Goal: Check status

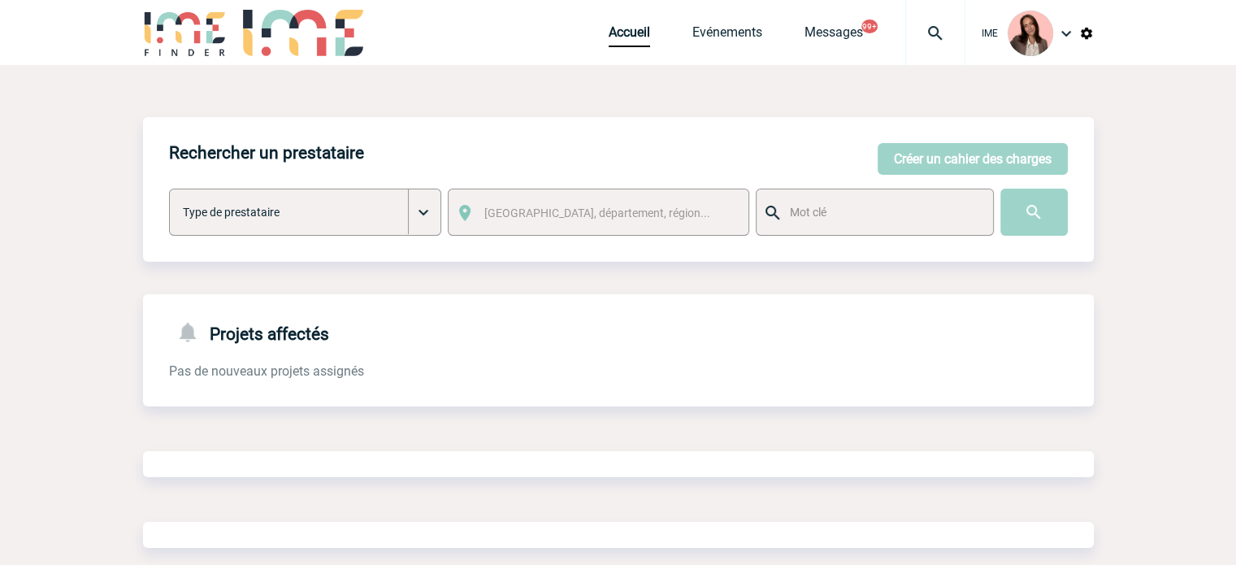
click at [920, 27] on img at bounding box center [935, 34] width 59 height 20
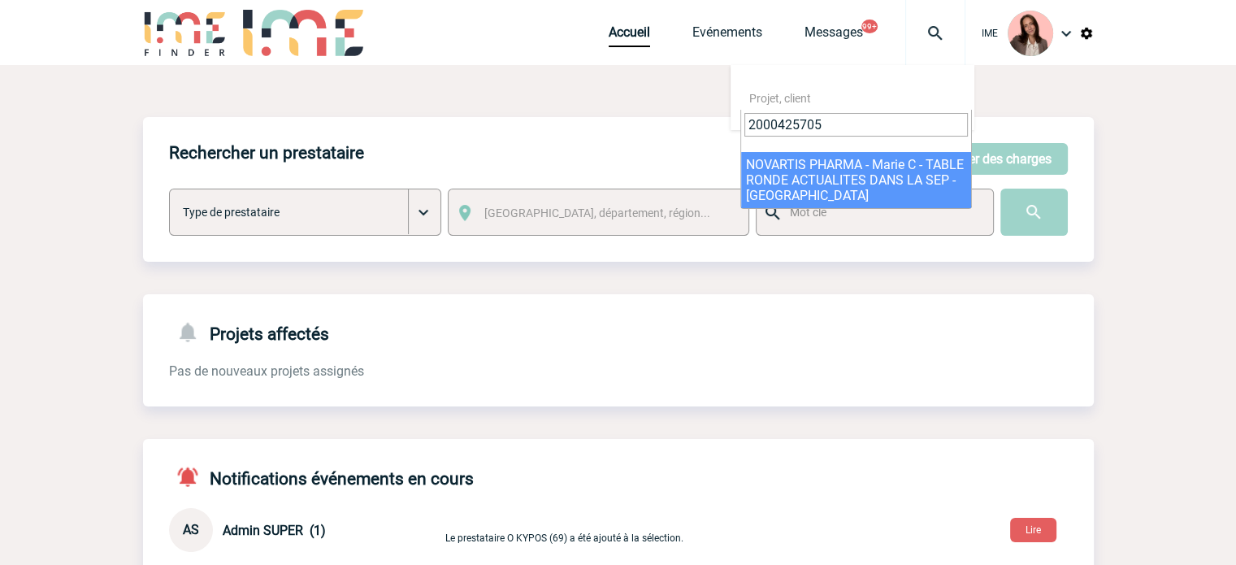
type input "2000425705"
select select "25206"
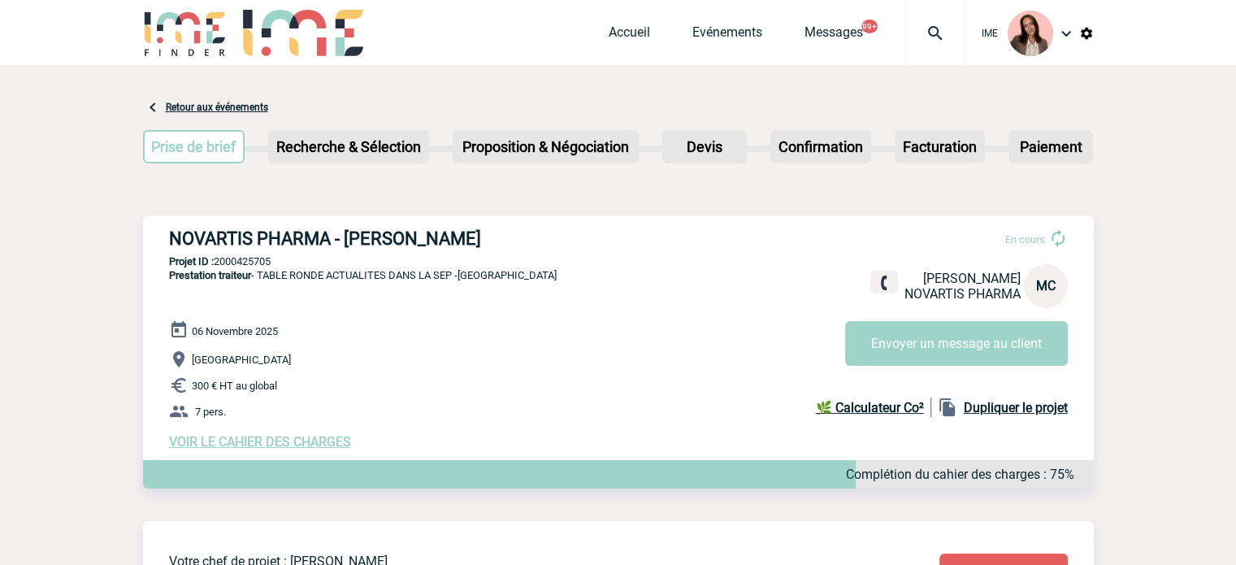
click at [948, 39] on img at bounding box center [935, 34] width 59 height 20
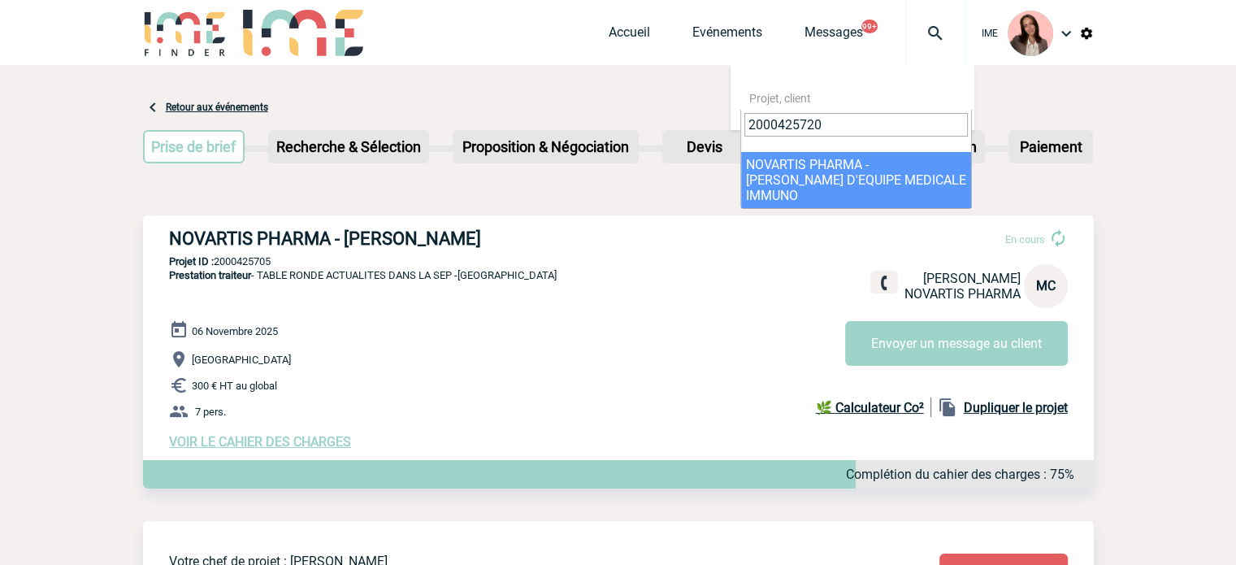
type input "2000425720"
select select "25221"
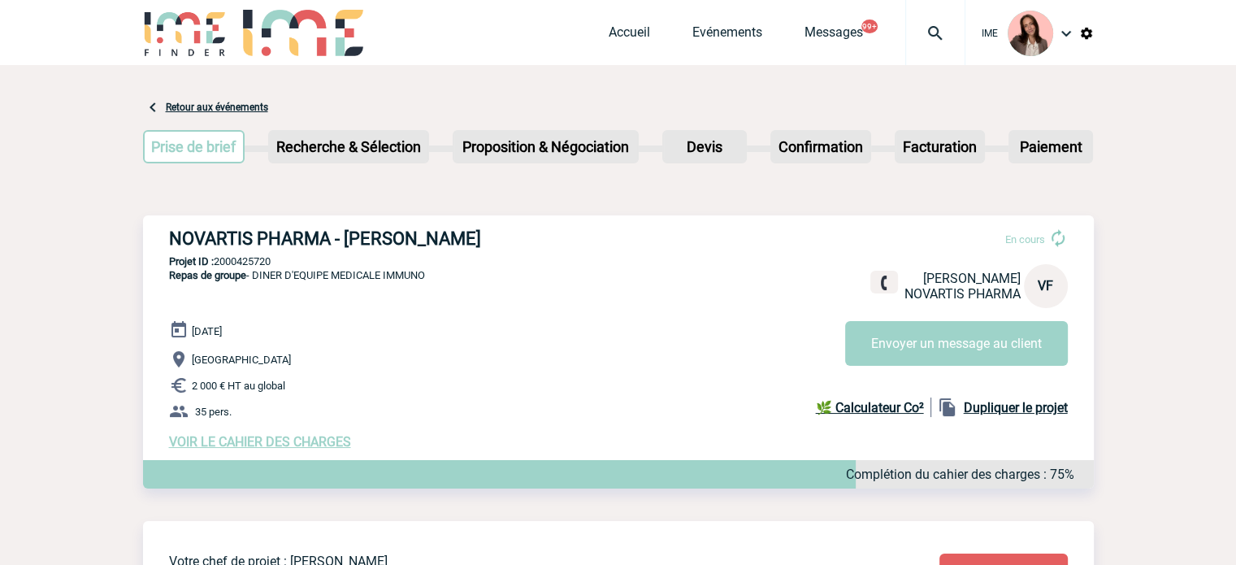
click at [946, 28] on img at bounding box center [935, 34] width 59 height 20
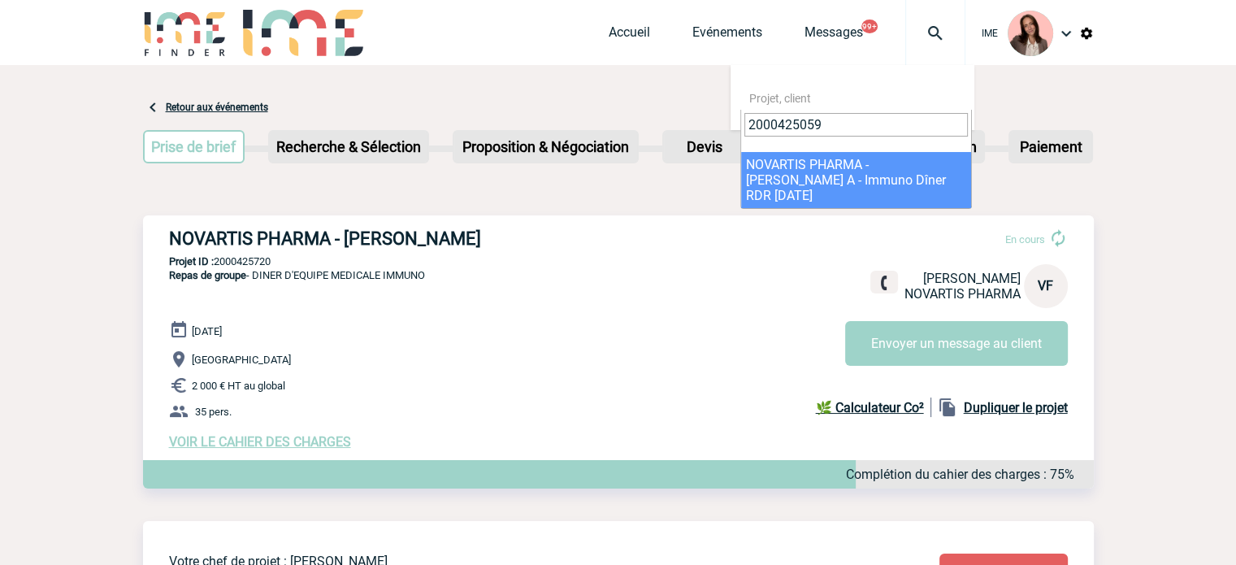
type input "2000425059"
select select "24560"
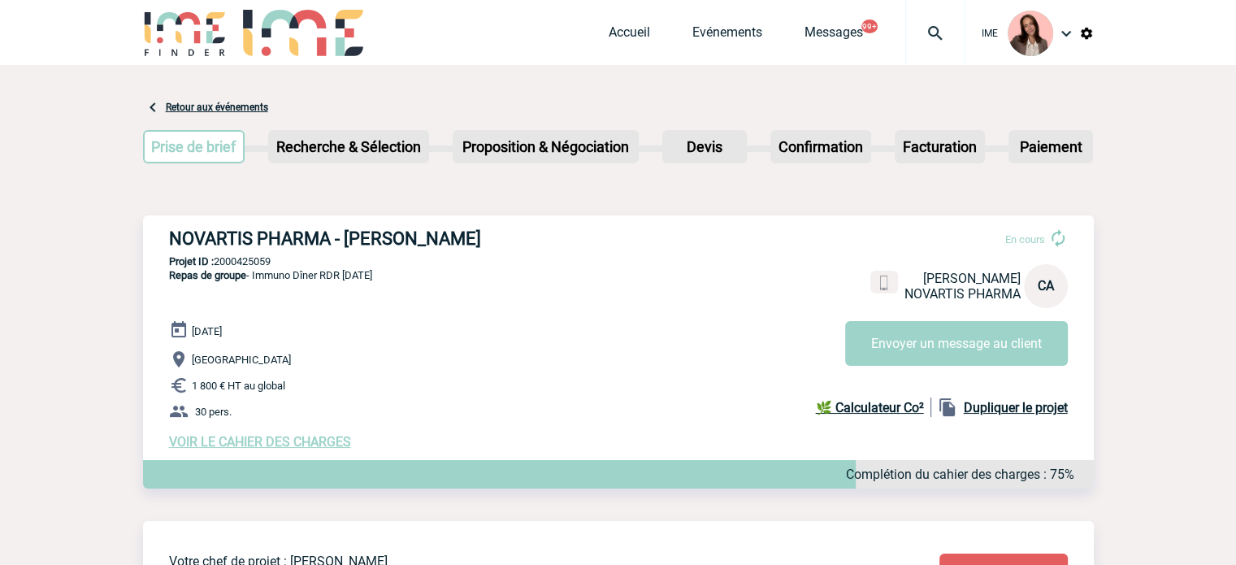
click at [931, 35] on img at bounding box center [935, 34] width 59 height 20
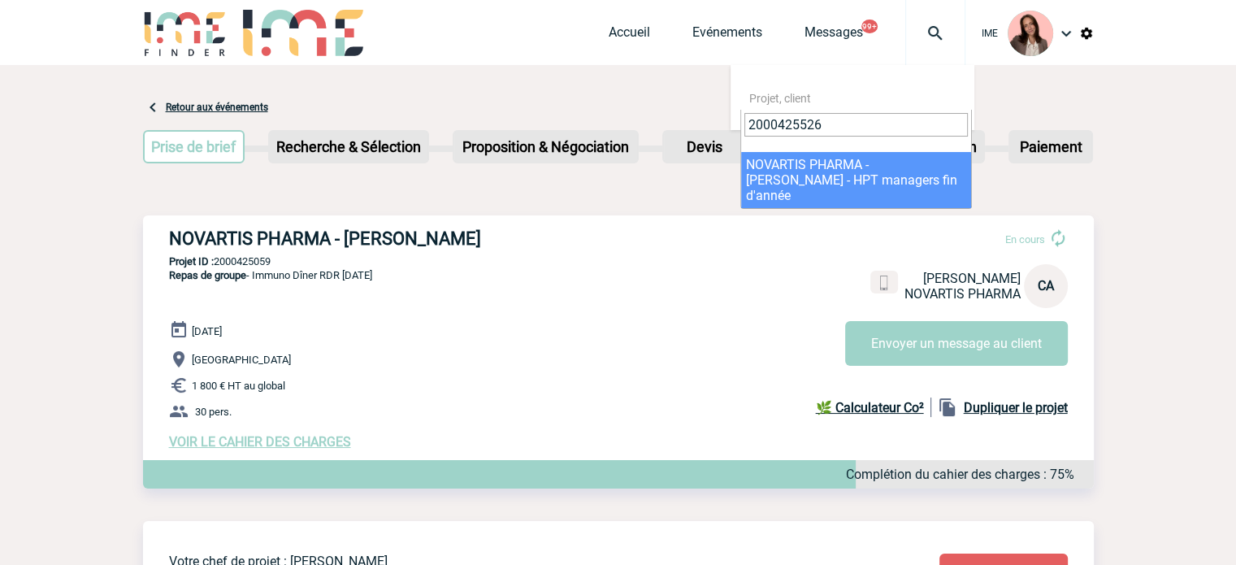
type input "2000425526"
select select "25027"
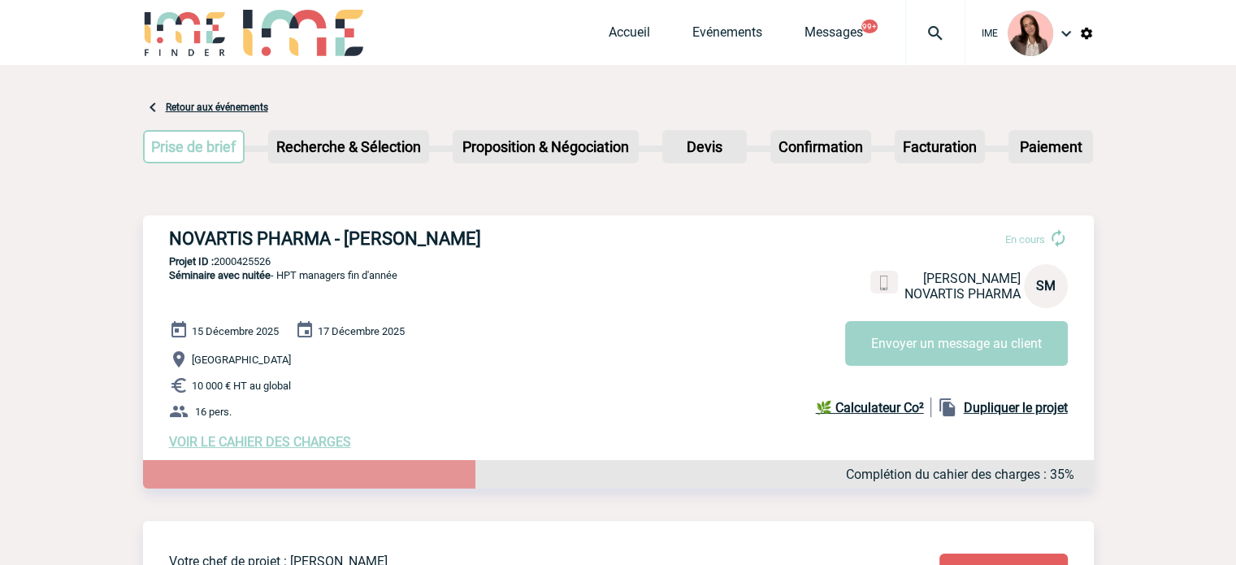
click at [940, 28] on img at bounding box center [935, 34] width 59 height 20
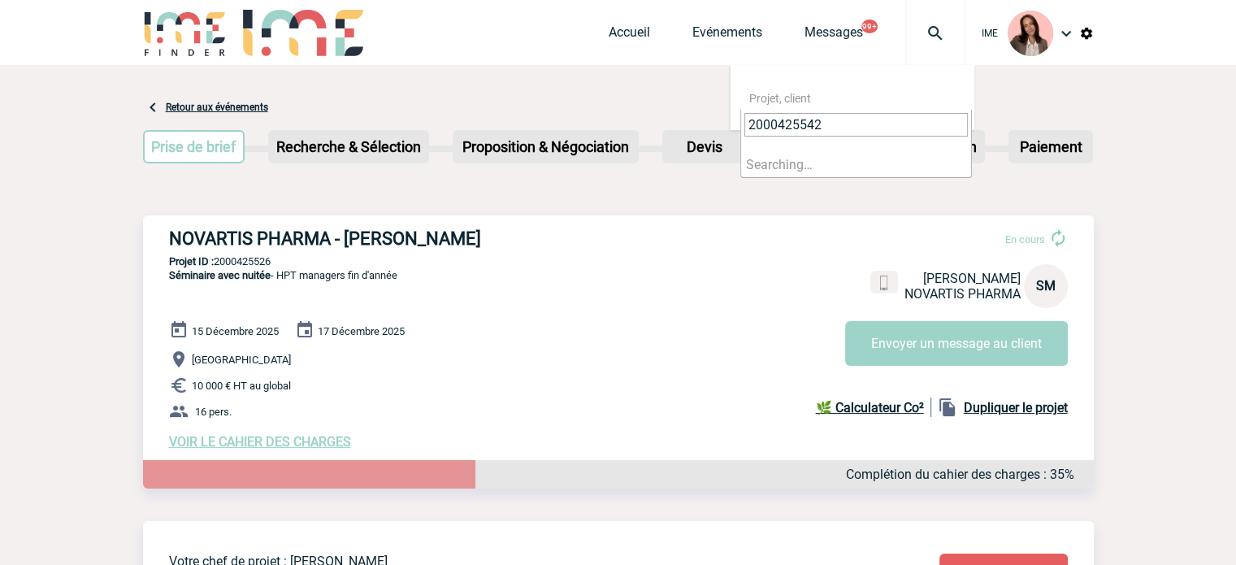
type input "2000425542"
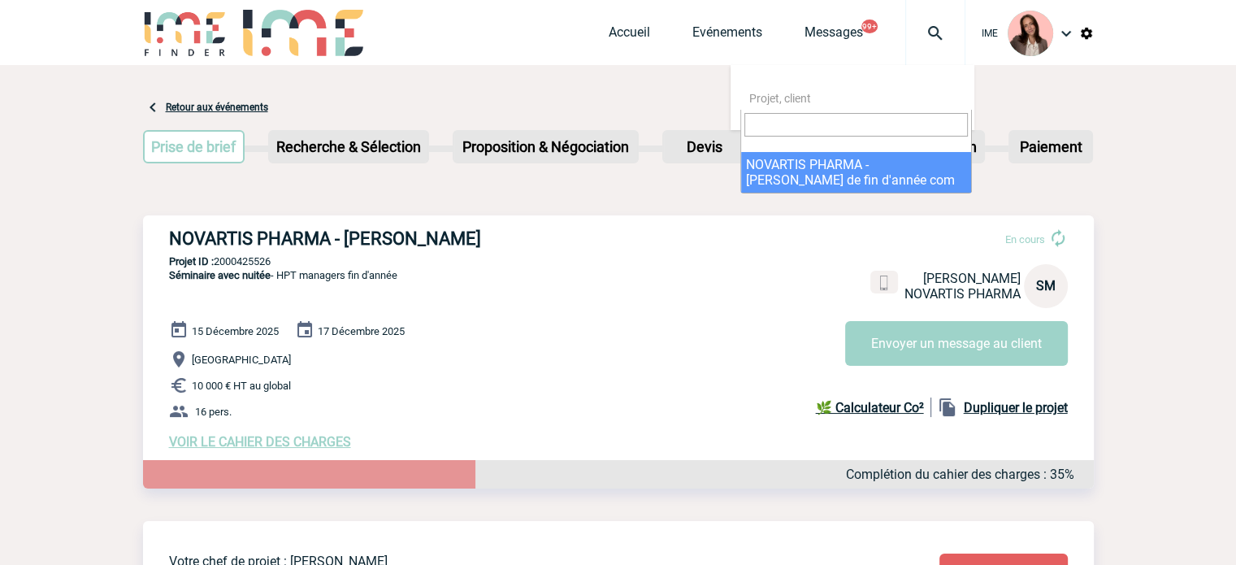
select select "25043"
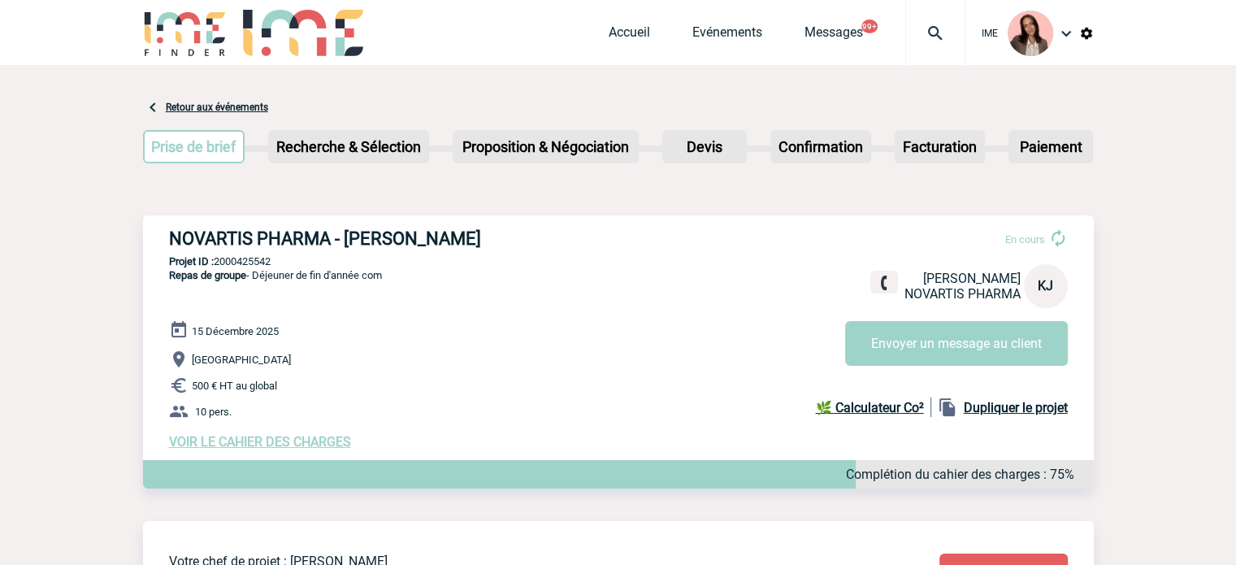
click at [946, 14] on div at bounding box center [935, 32] width 60 height 65
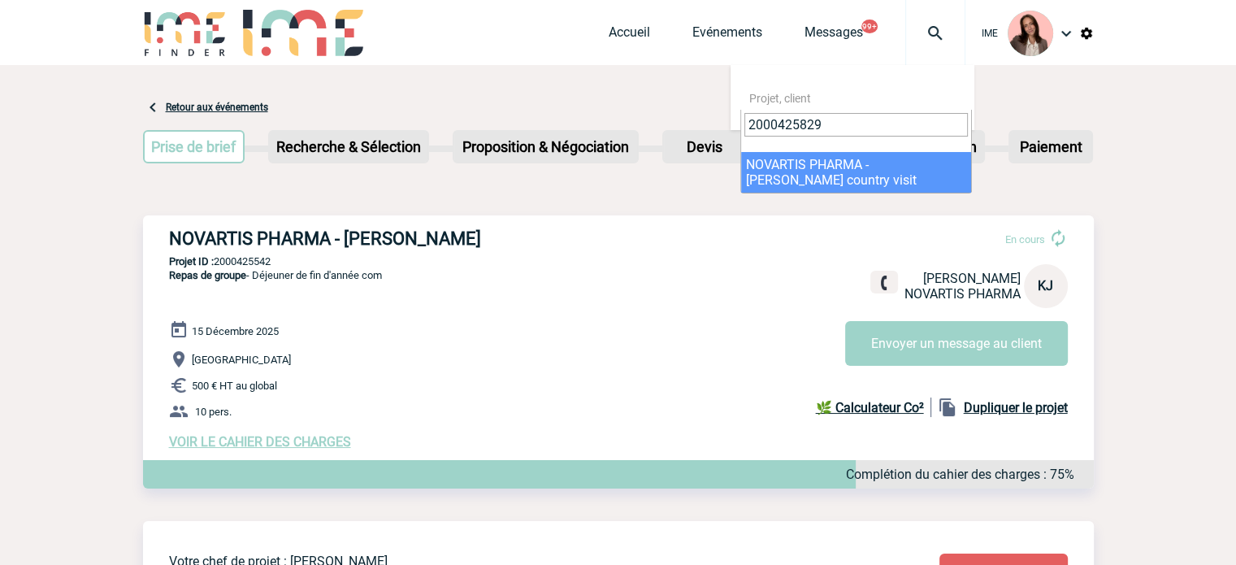
type input "2000425829"
select select "25330"
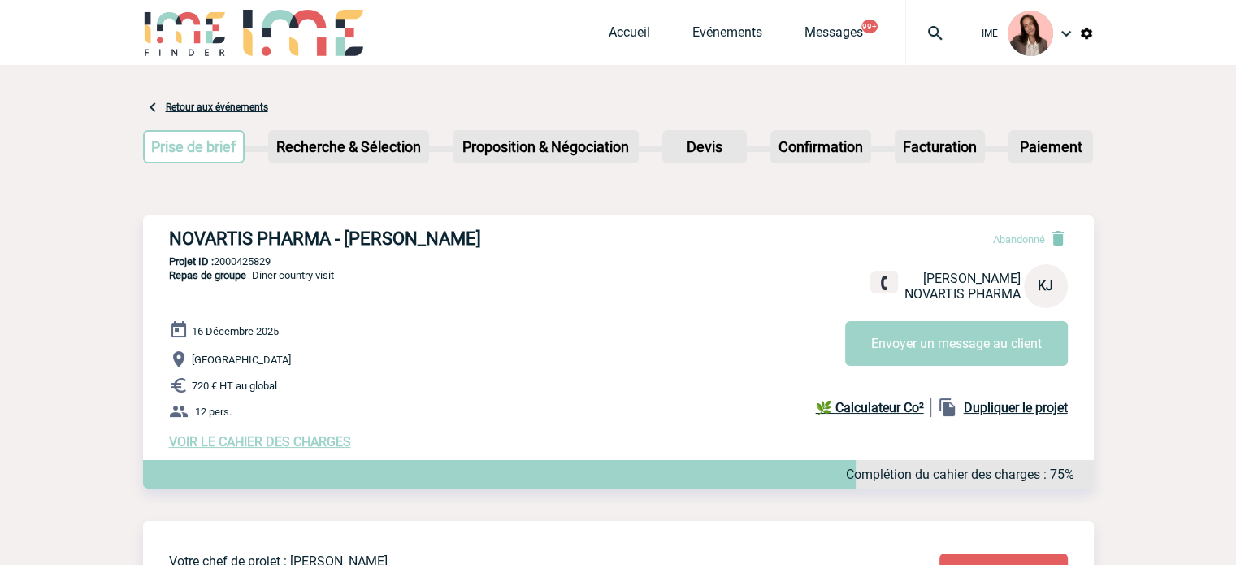
click at [932, 35] on img at bounding box center [935, 34] width 59 height 20
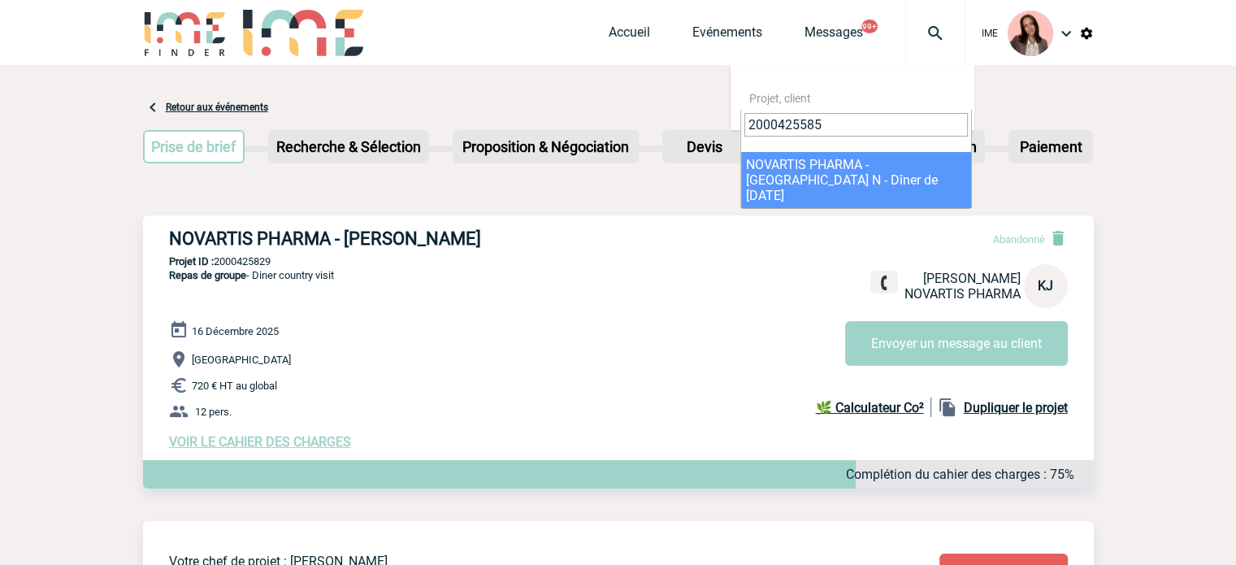
type input "2000425585"
select select "25086"
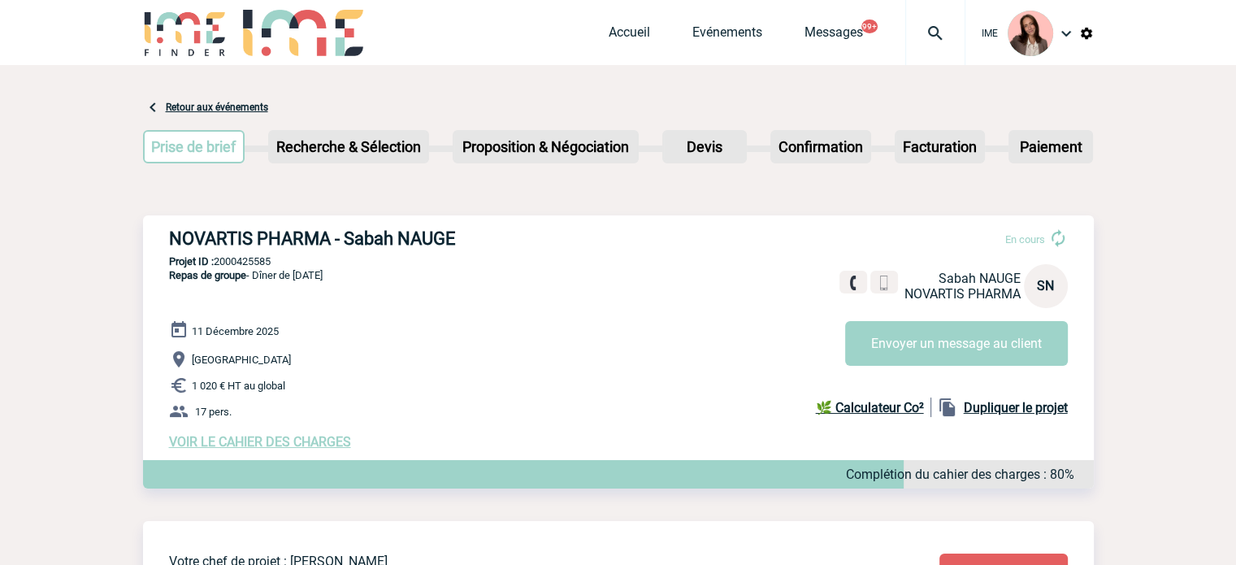
click at [924, 44] on div at bounding box center [935, 32] width 60 height 65
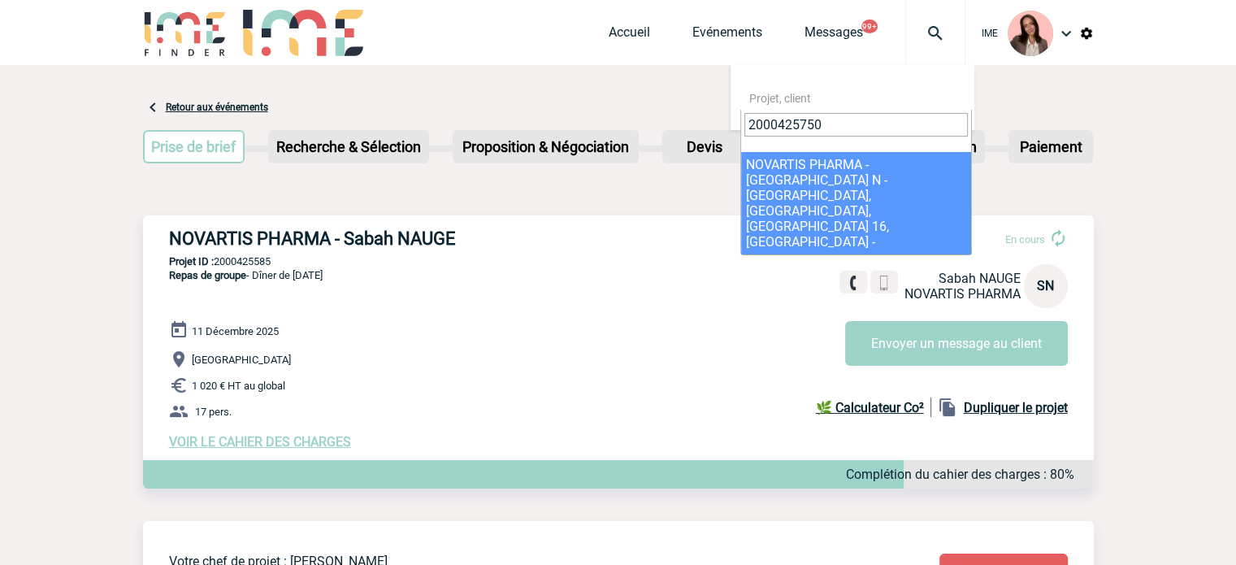
type input "2000425750"
select select "25251"
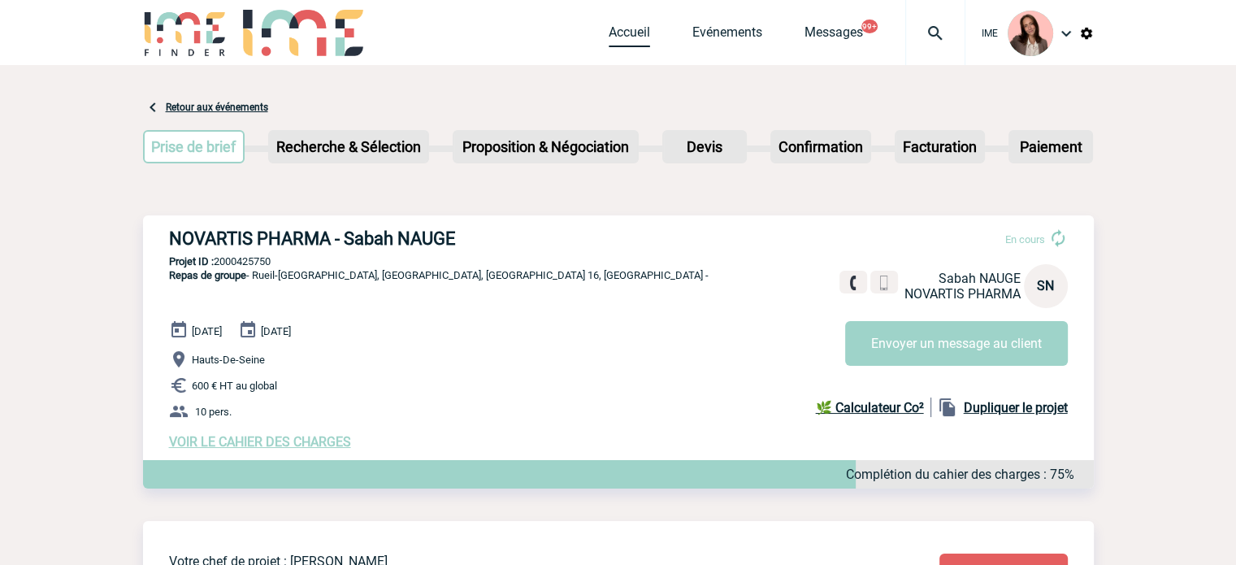
click at [616, 29] on link "Accueil" at bounding box center [629, 35] width 41 height 23
